Goal: Information Seeking & Learning: Learn about a topic

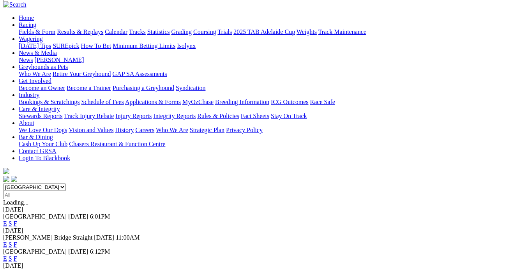
scroll to position [106, 0]
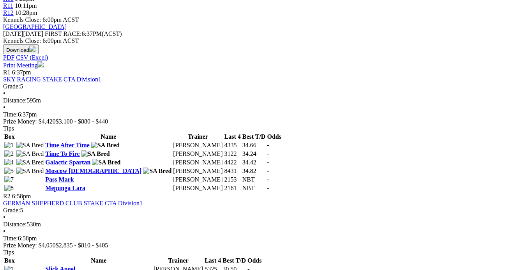
scroll to position [354, 0]
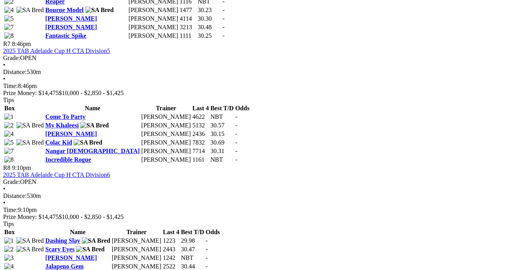
scroll to position [991, 0]
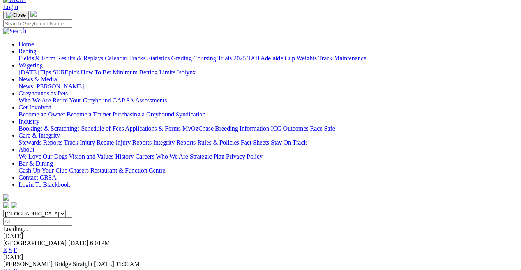
scroll to position [212, 0]
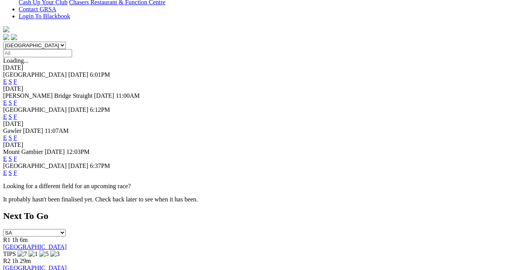
click at [17, 169] on link "F" at bounding box center [16, 172] width 4 height 7
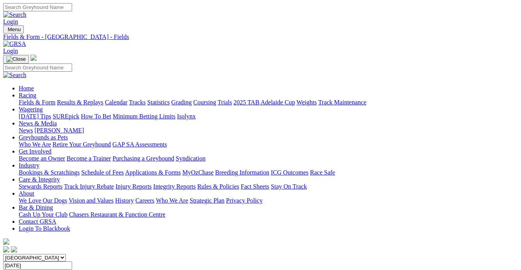
click at [127, 99] on link "Calendar" at bounding box center [116, 102] width 23 height 7
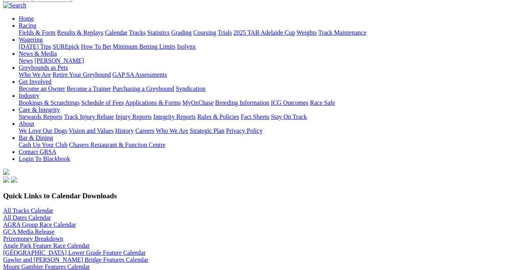
scroll to position [70, 0]
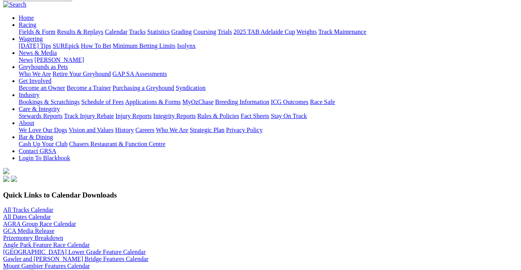
click at [36, 269] on img at bounding box center [33, 272] width 6 height 6
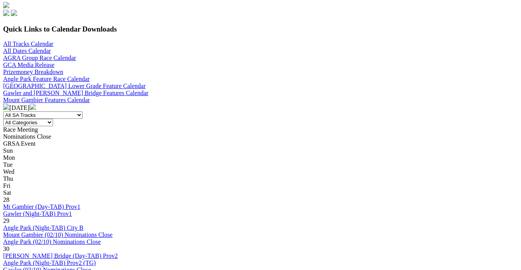
scroll to position [248, 0]
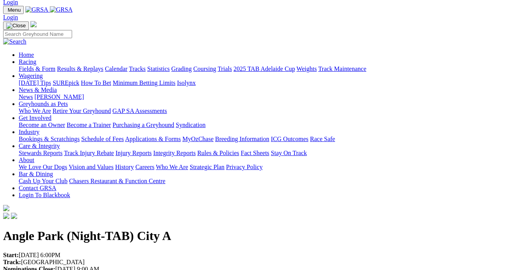
scroll to position [35, 0]
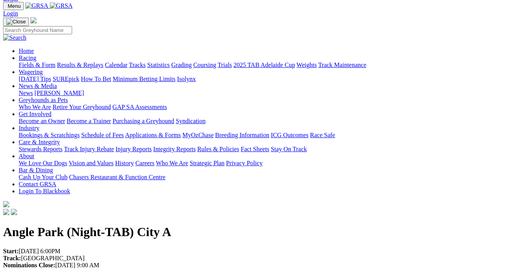
scroll to position [0, 0]
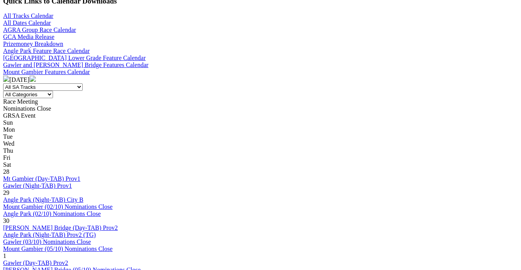
scroll to position [283, 0]
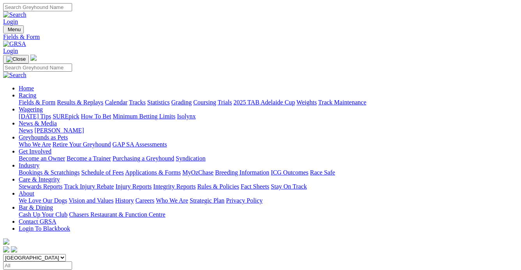
scroll to position [212, 0]
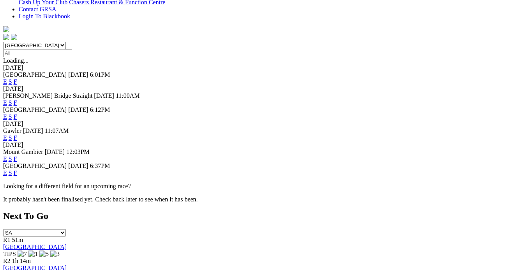
click at [17, 169] on link "F" at bounding box center [16, 172] width 4 height 7
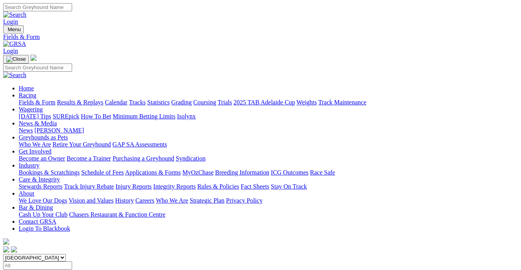
click at [127, 99] on link "Calendar" at bounding box center [116, 102] width 23 height 7
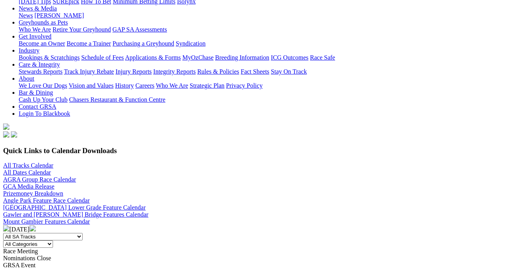
scroll to position [141, 0]
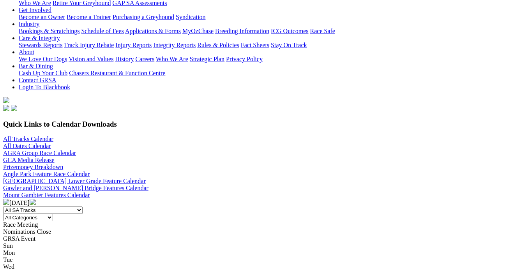
click at [36, 199] on img at bounding box center [33, 202] width 6 height 6
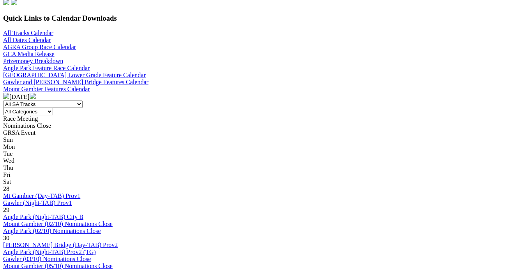
scroll to position [248, 0]
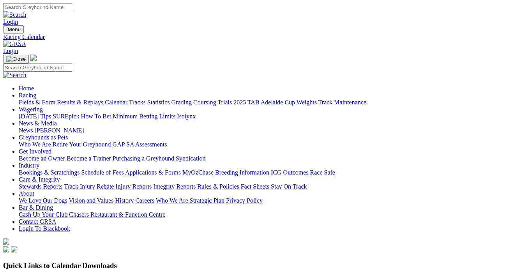
click at [40, 99] on link "Fields & Form" at bounding box center [37, 102] width 37 height 7
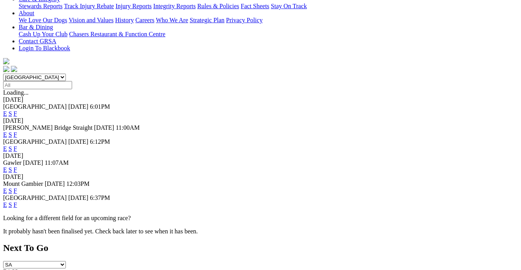
scroll to position [177, 0]
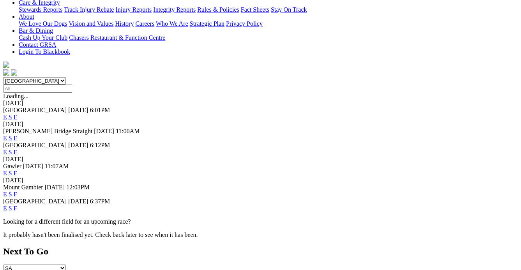
click at [17, 205] on link "F" at bounding box center [16, 208] width 4 height 7
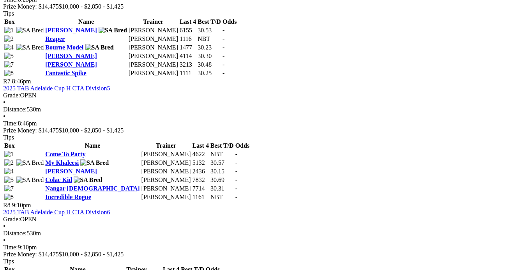
scroll to position [1026, 0]
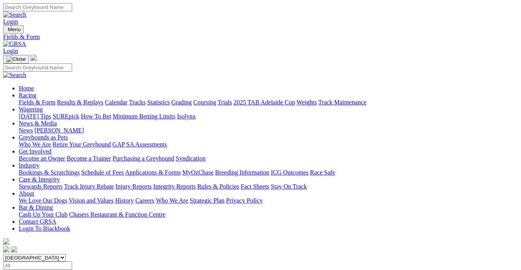
click at [127, 99] on link "Calendar" at bounding box center [116, 102] width 23 height 7
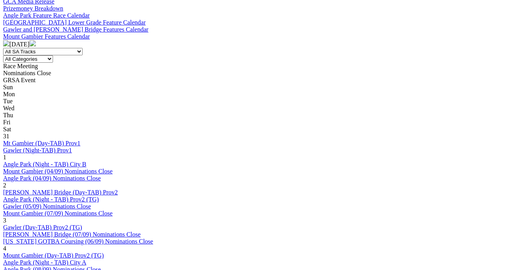
scroll to position [177, 0]
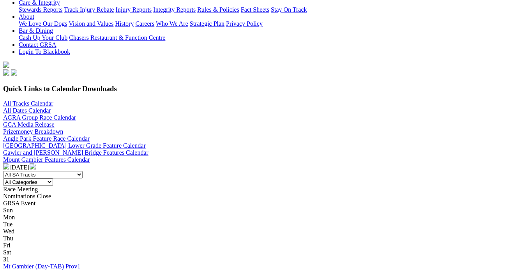
click at [36, 163] on img at bounding box center [33, 166] width 6 height 6
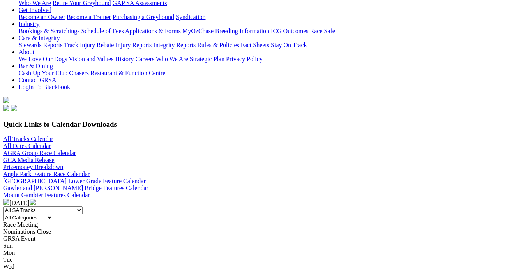
scroll to position [177, 0]
